Goal: Transaction & Acquisition: Obtain resource

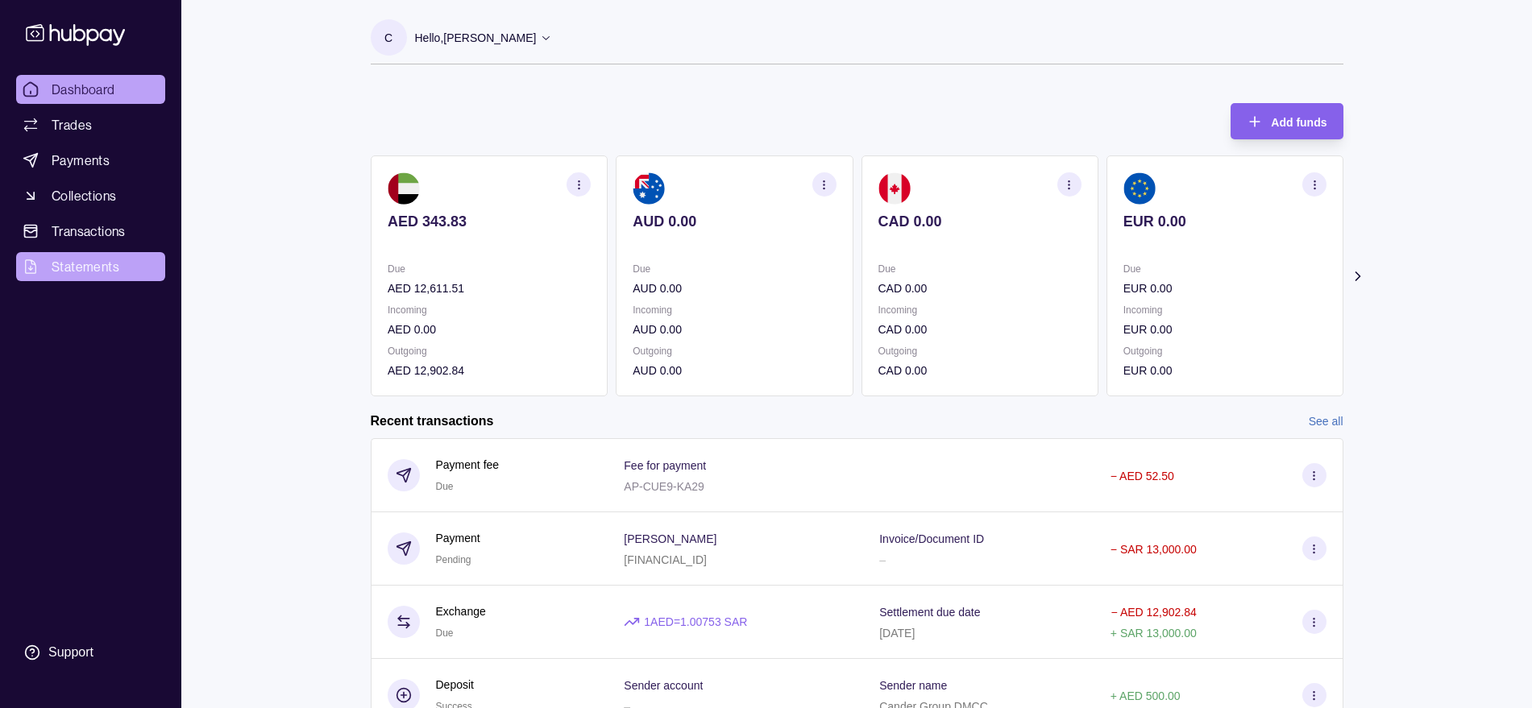
click at [69, 256] on link "Statements" at bounding box center [90, 266] width 149 height 29
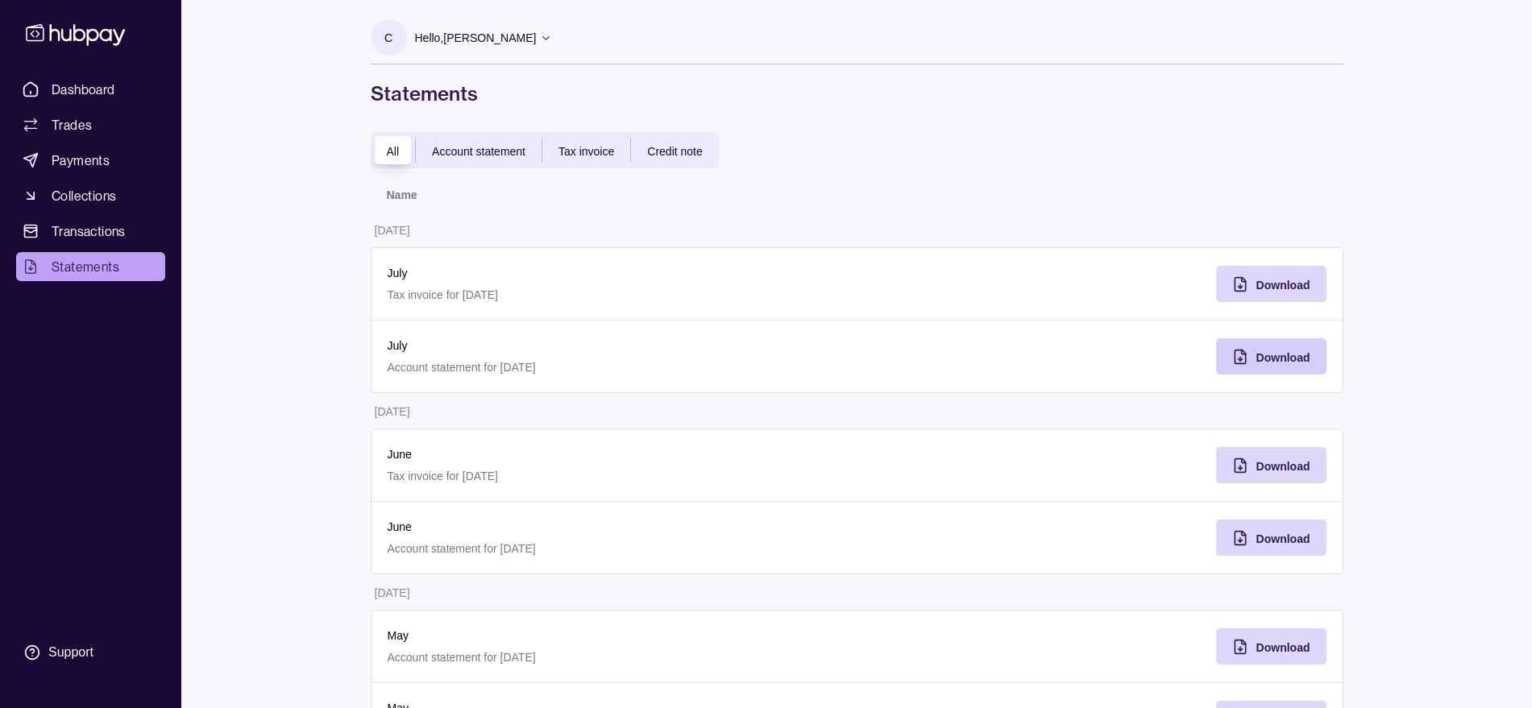
click at [1286, 357] on span "Download" at bounding box center [1284, 357] width 54 height 13
click at [55, 90] on span "Dashboard" at bounding box center [84, 89] width 64 height 19
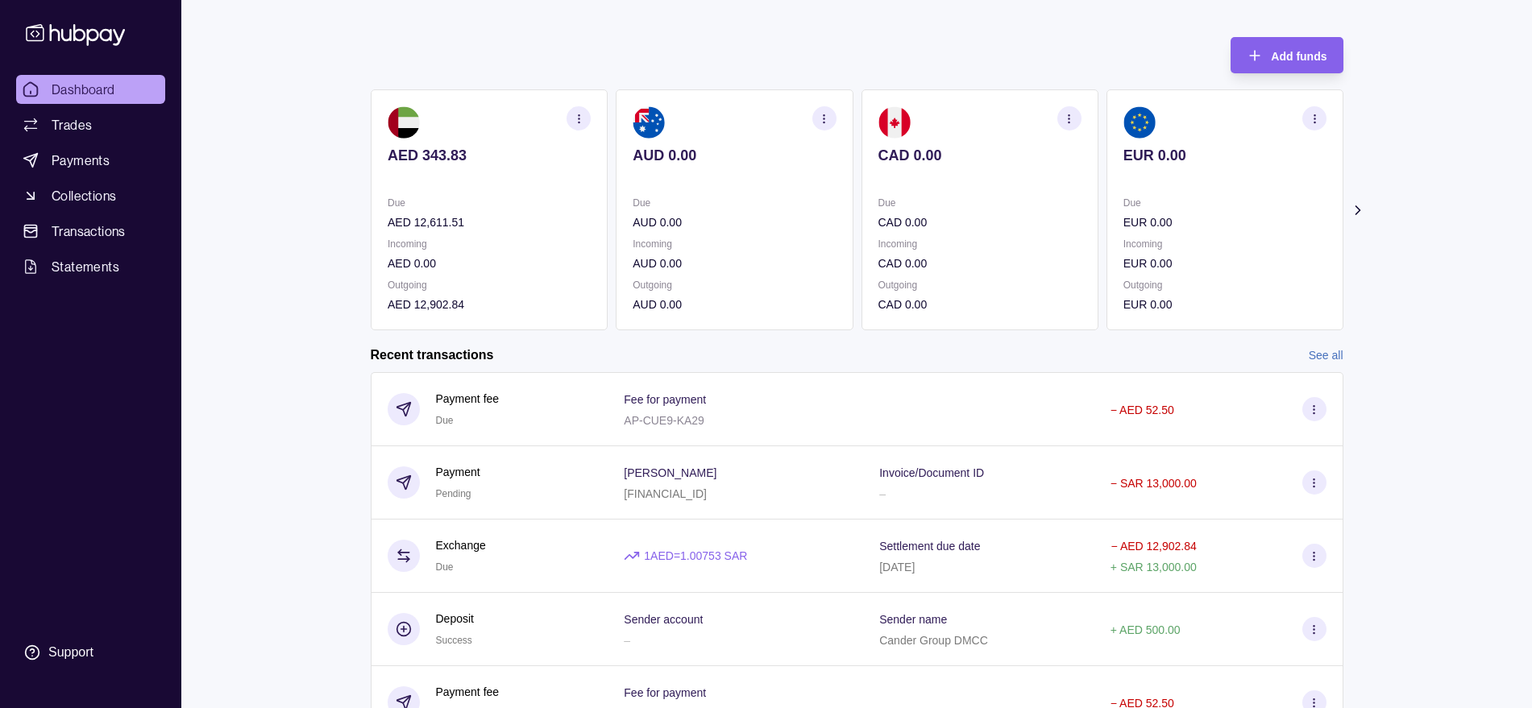
scroll to position [101, 0]
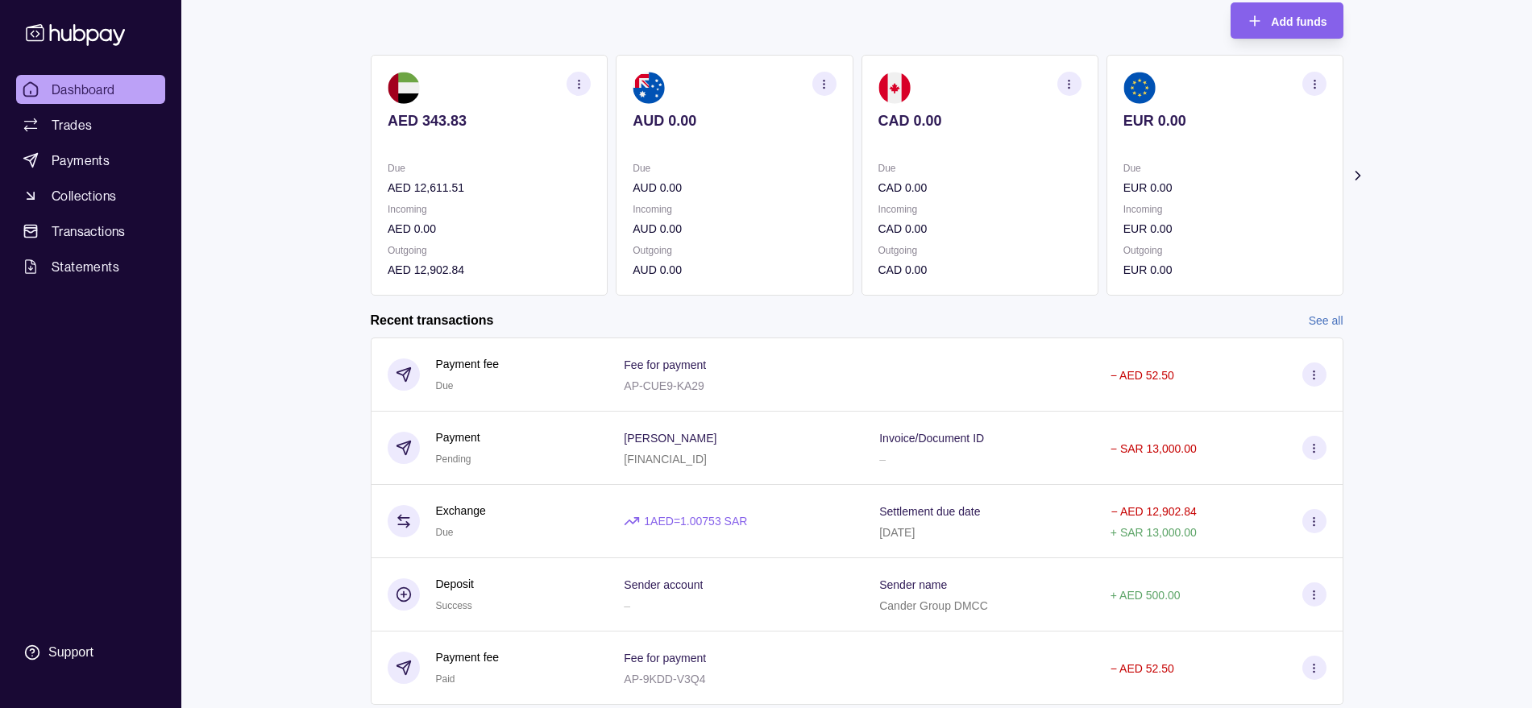
click at [54, 83] on span "Dashboard" at bounding box center [84, 89] width 64 height 19
